Goal: Browse casually: Explore the website without a specific task or goal

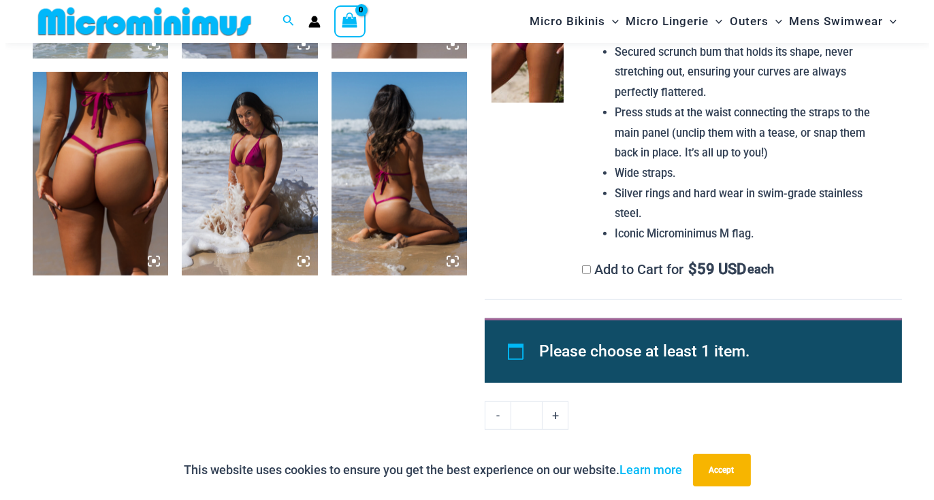
scroll to position [1162, 0]
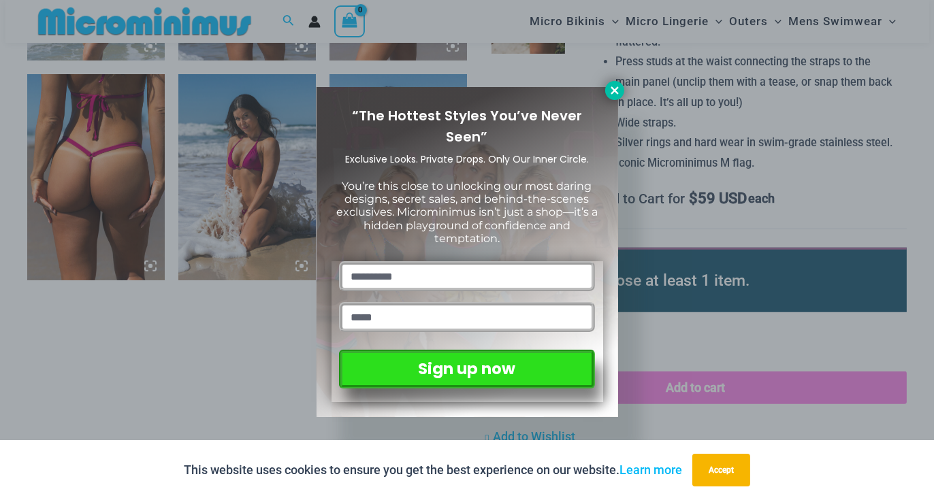
click at [608, 91] on icon at bounding box center [614, 90] width 12 height 12
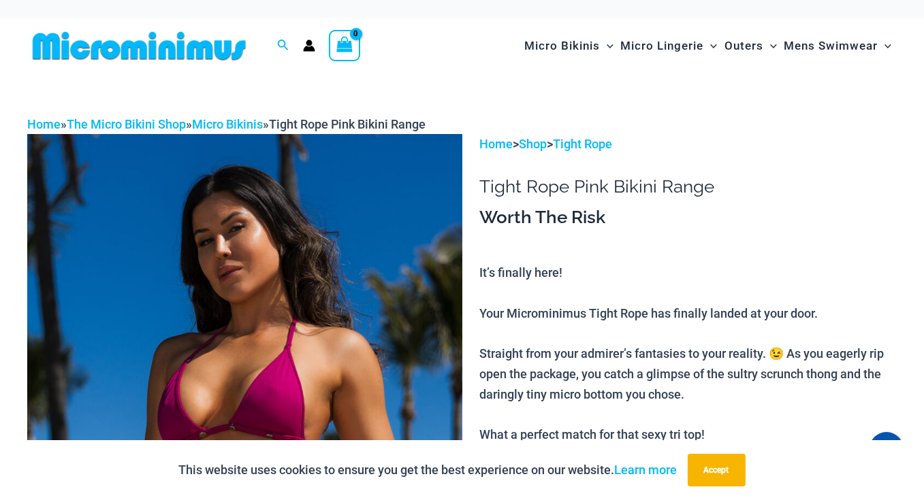
scroll to position [0, 0]
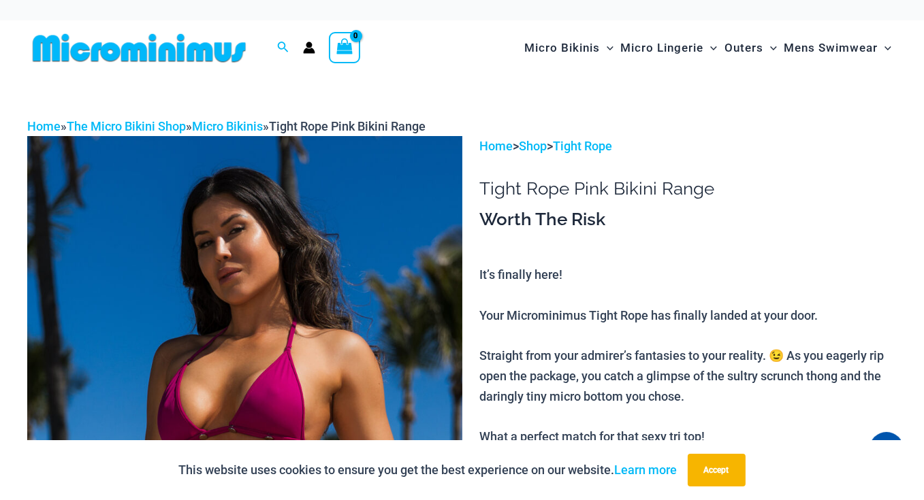
click at [212, 48] on img at bounding box center [139, 48] width 224 height 31
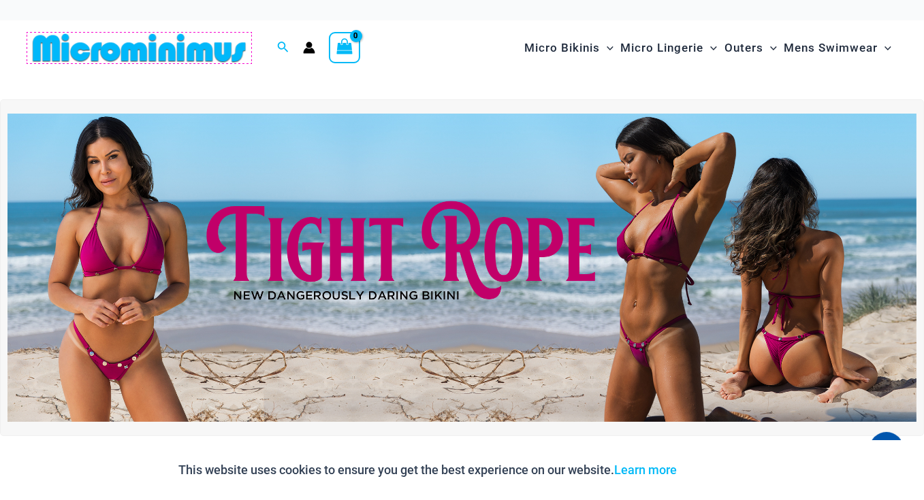
click at [212, 48] on img at bounding box center [139, 48] width 224 height 31
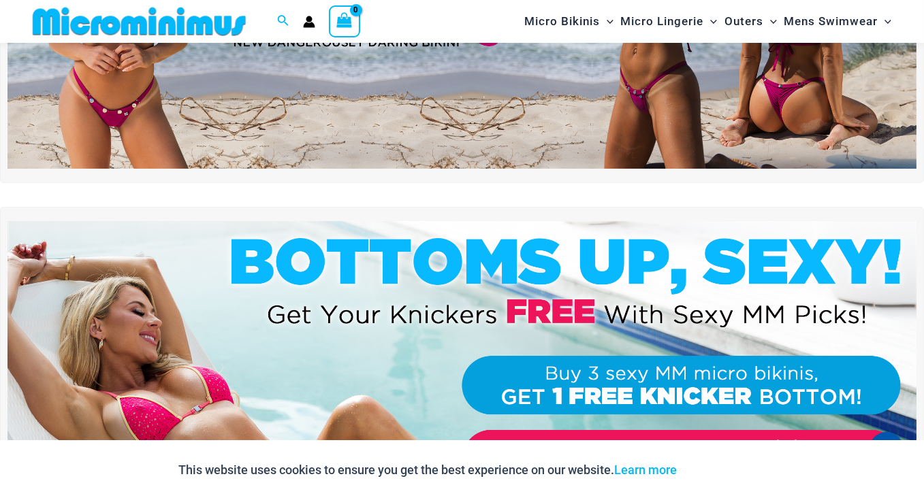
scroll to position [398, 0]
